Goal: Information Seeking & Learning: Learn about a topic

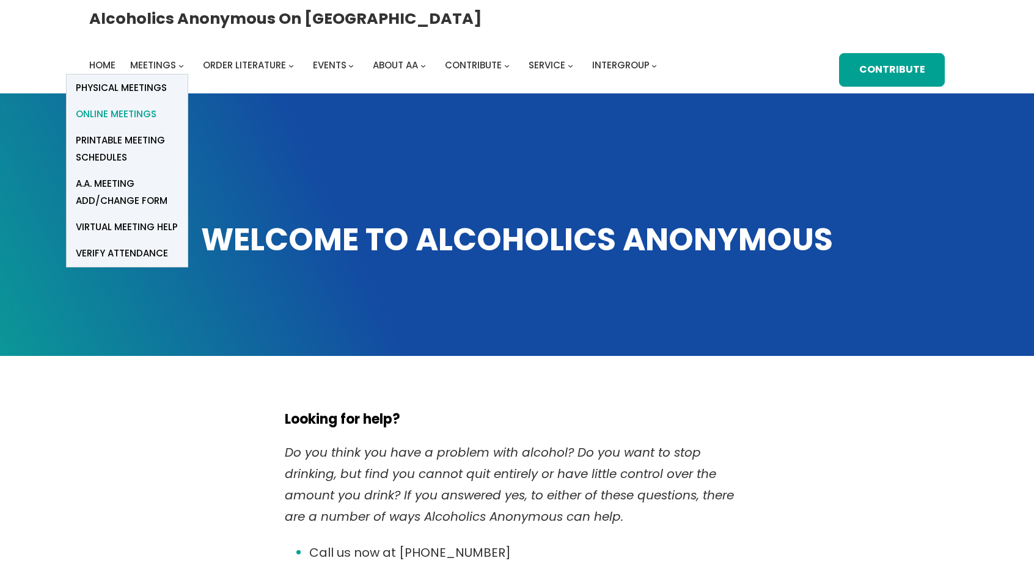
click at [156, 106] on span "Online Meetings" at bounding box center [116, 114] width 81 height 17
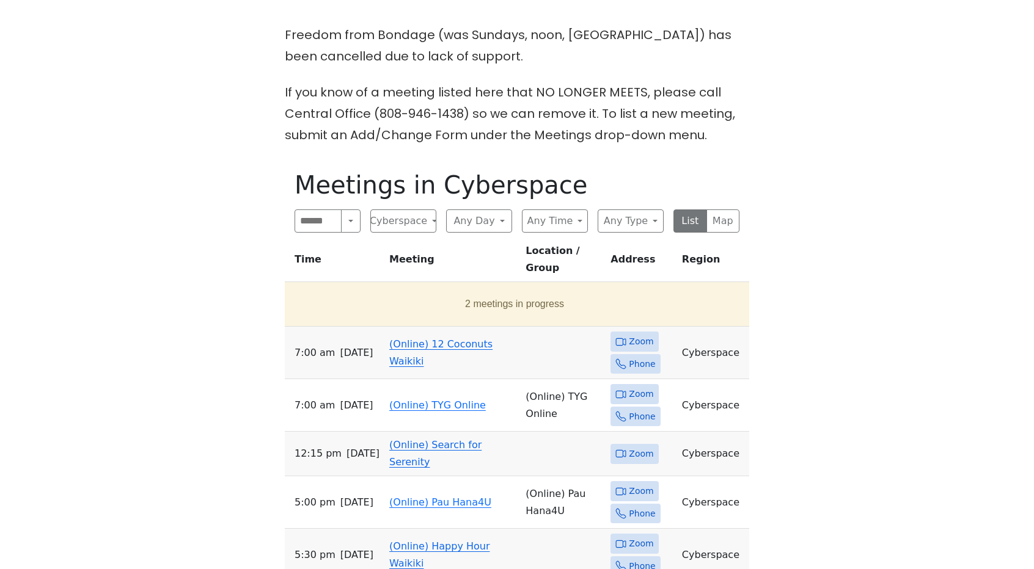
scroll to position [386, 0]
click at [642, 333] on span "Zoom" at bounding box center [641, 340] width 24 height 15
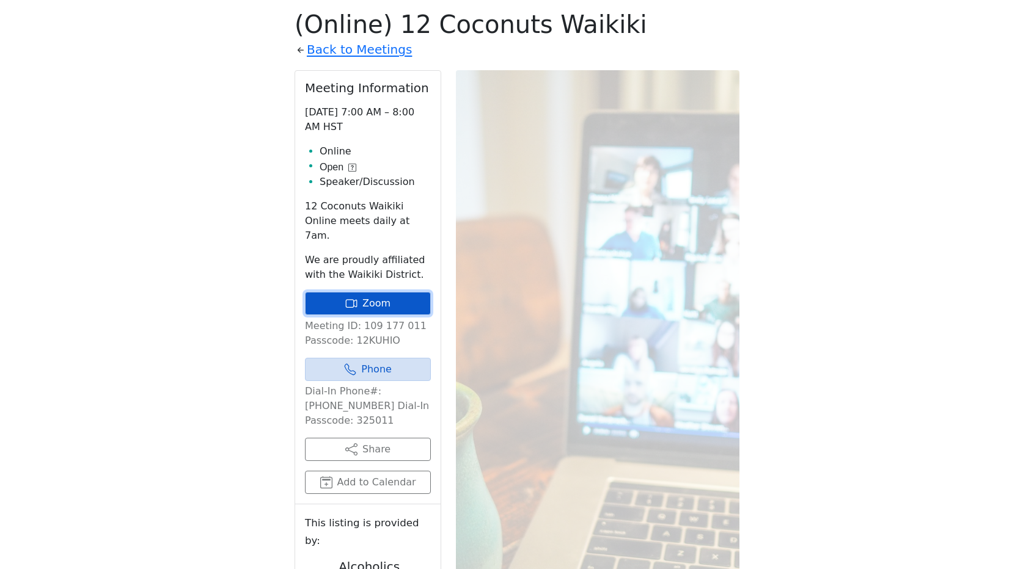
click at [368, 292] on link "Zoom" at bounding box center [368, 303] width 126 height 23
click at [353, 295] on link "Zoom" at bounding box center [368, 303] width 126 height 23
